Goal: Use online tool/utility: Use online tool/utility

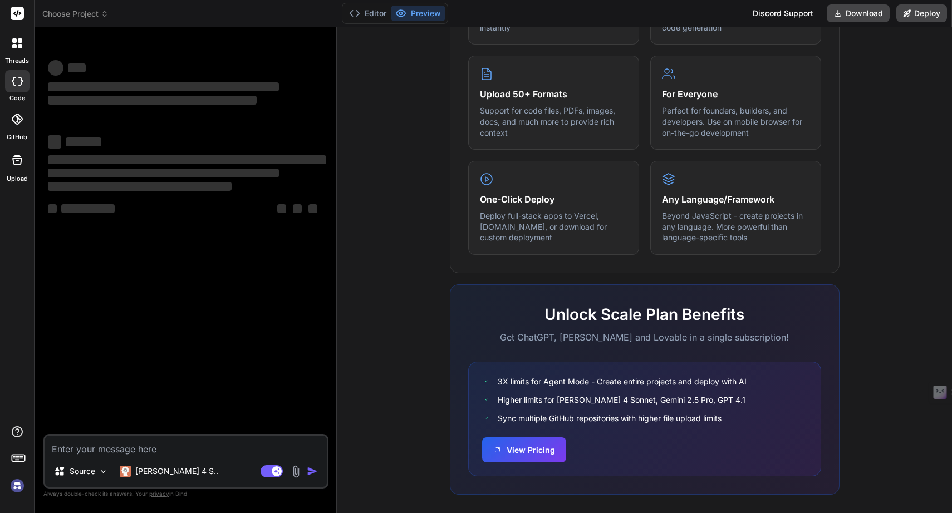
scroll to position [548, 0]
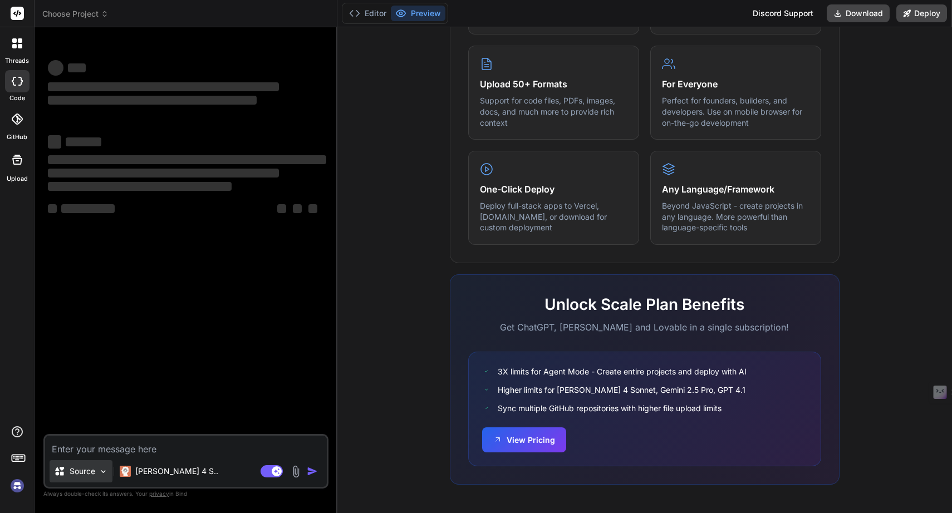
click at [91, 468] on p "Source" at bounding box center [83, 471] width 26 height 11
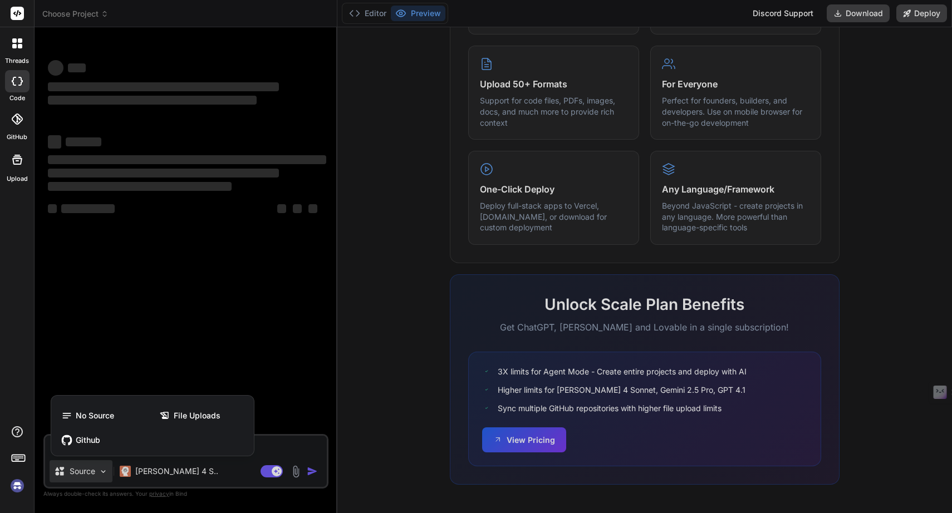
click at [325, 398] on div at bounding box center [476, 256] width 952 height 513
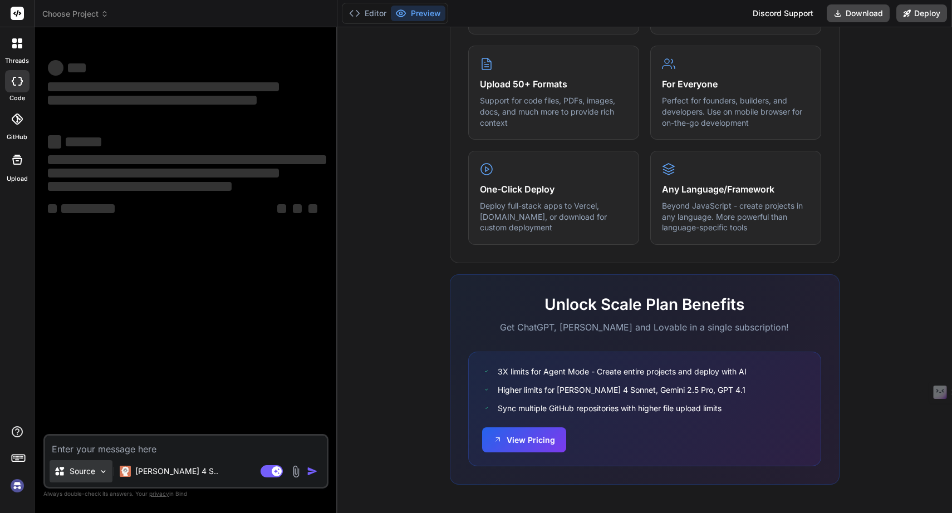
click at [92, 472] on p "Source" at bounding box center [83, 471] width 26 height 11
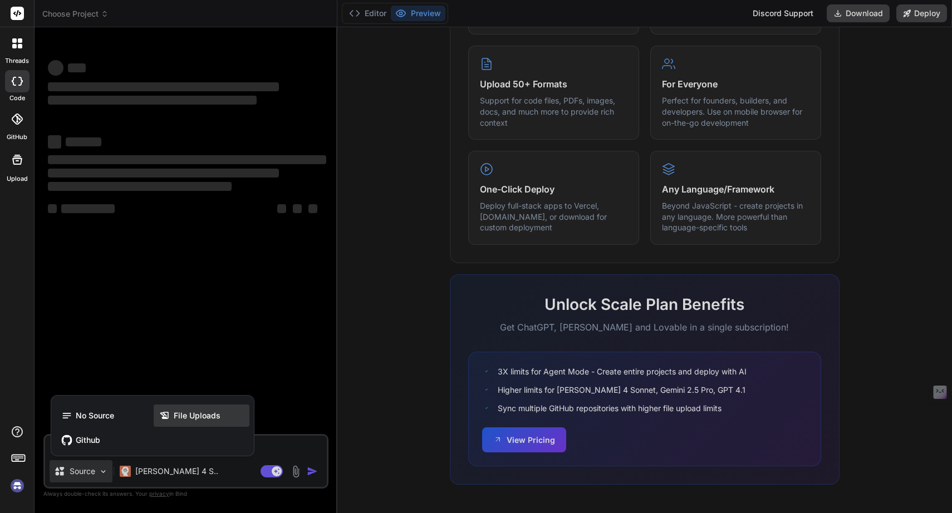
click at [176, 410] on div "File Uploads" at bounding box center [202, 416] width 96 height 22
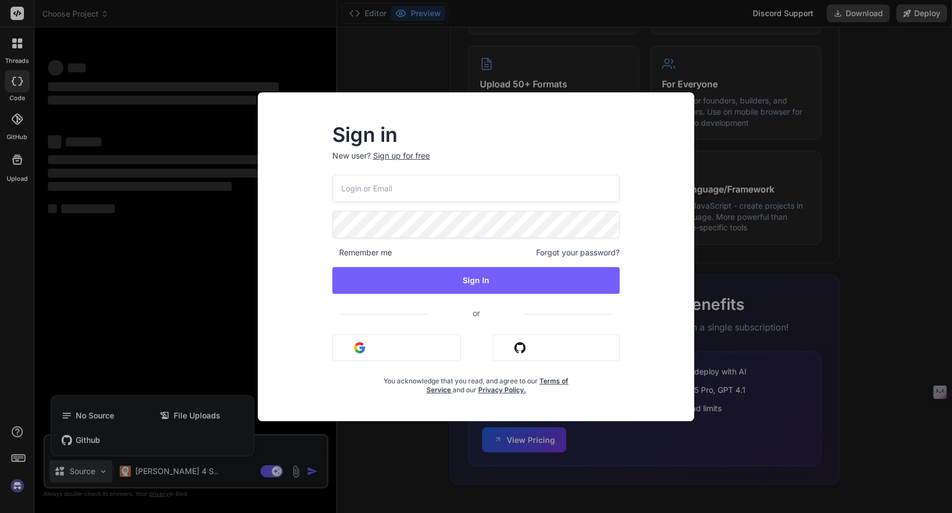
click at [229, 311] on div "Sign in New user? Sign up for free Remember me Forgot your password? Sign In or…" at bounding box center [476, 256] width 952 height 513
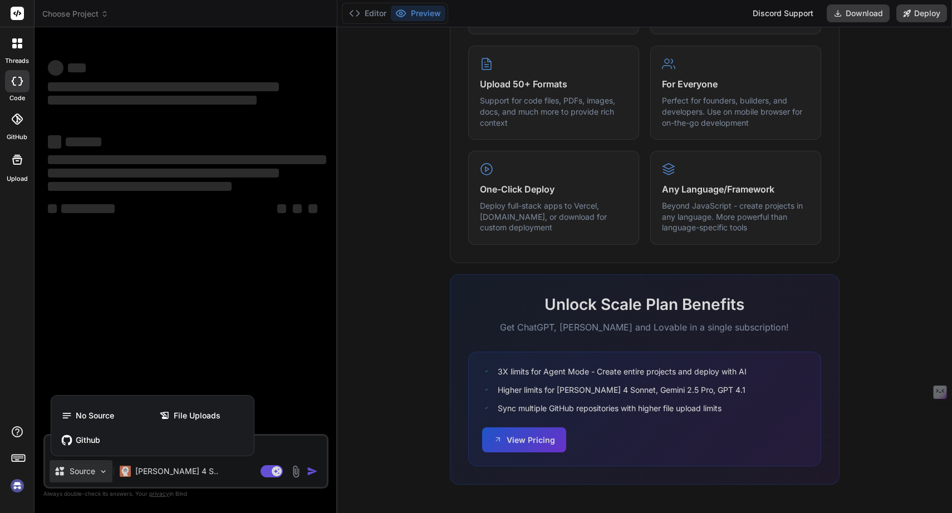
click at [229, 311] on div at bounding box center [476, 256] width 952 height 513
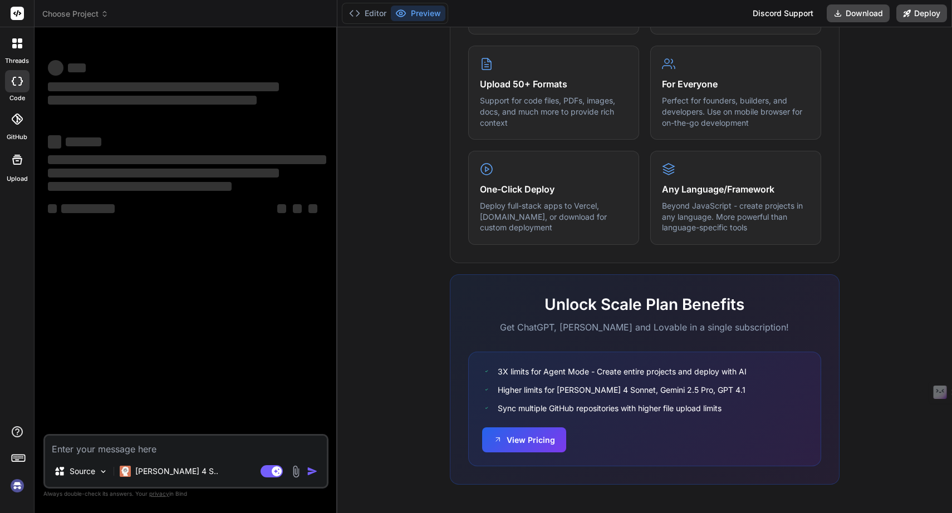
type textarea "x"
